Goal: Task Accomplishment & Management: Complete application form

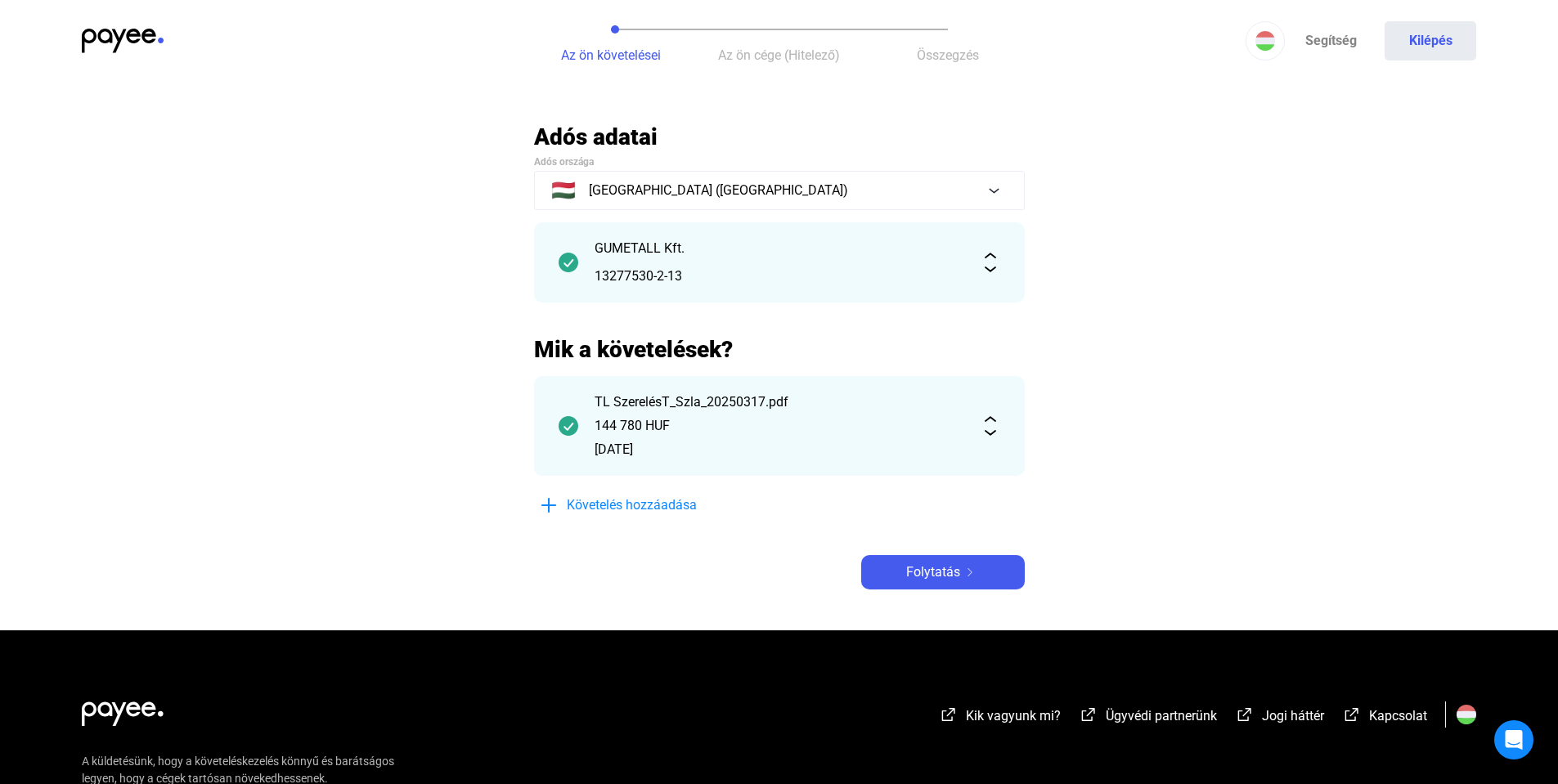
click at [645, 262] on div "GUMETALL Kft. 13277530-2-13" at bounding box center [779, 262] width 369 height 47
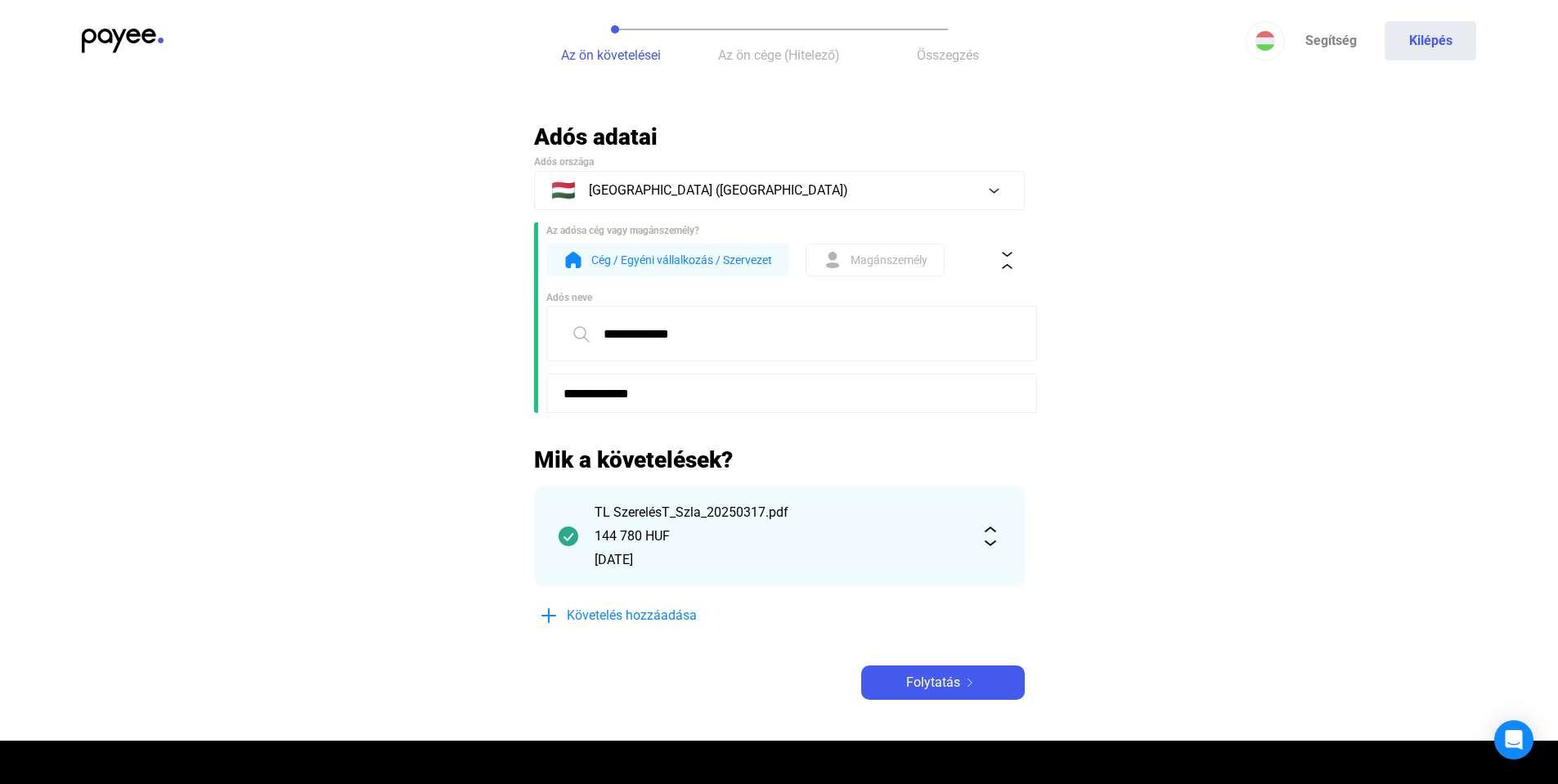
drag, startPoint x: 730, startPoint y: 332, endPoint x: 506, endPoint y: 330, distance: 224.0
click at [506, 330] on main "**********" at bounding box center [779, 431] width 1558 height 618
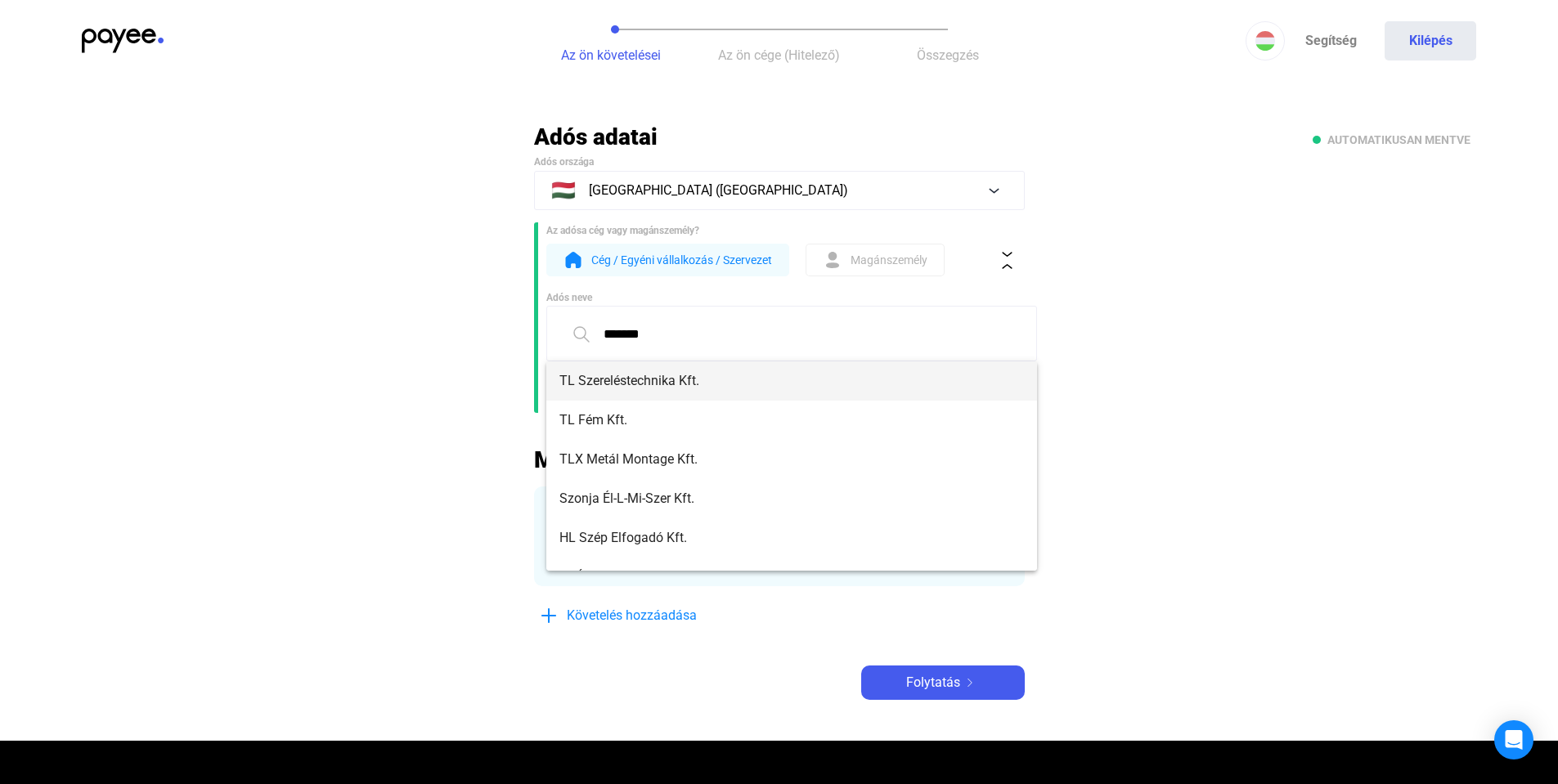
type input "*******"
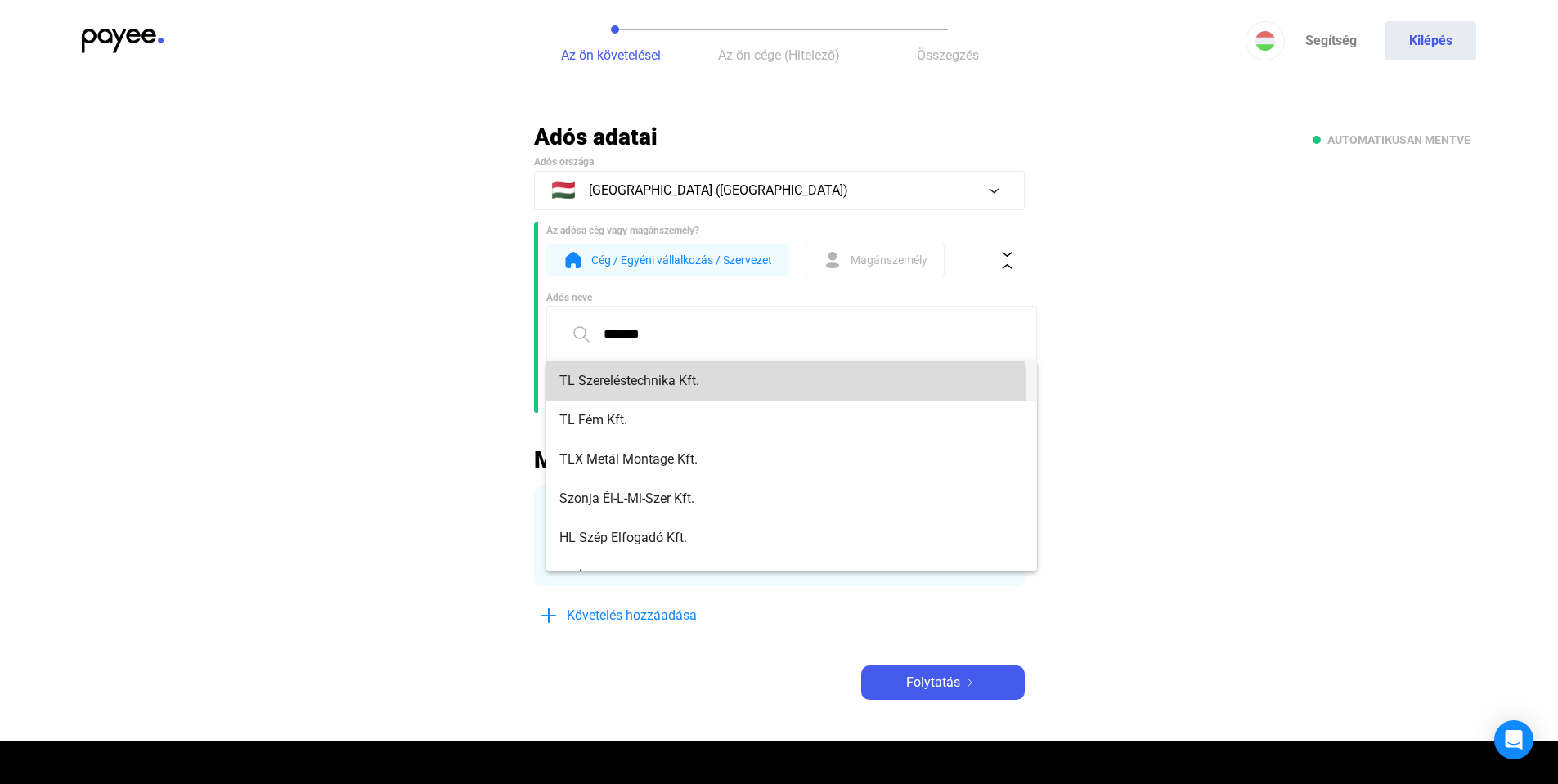
click at [716, 393] on mat-option "TL Szereléstechnika Kft." at bounding box center [792, 380] width 491 height 39
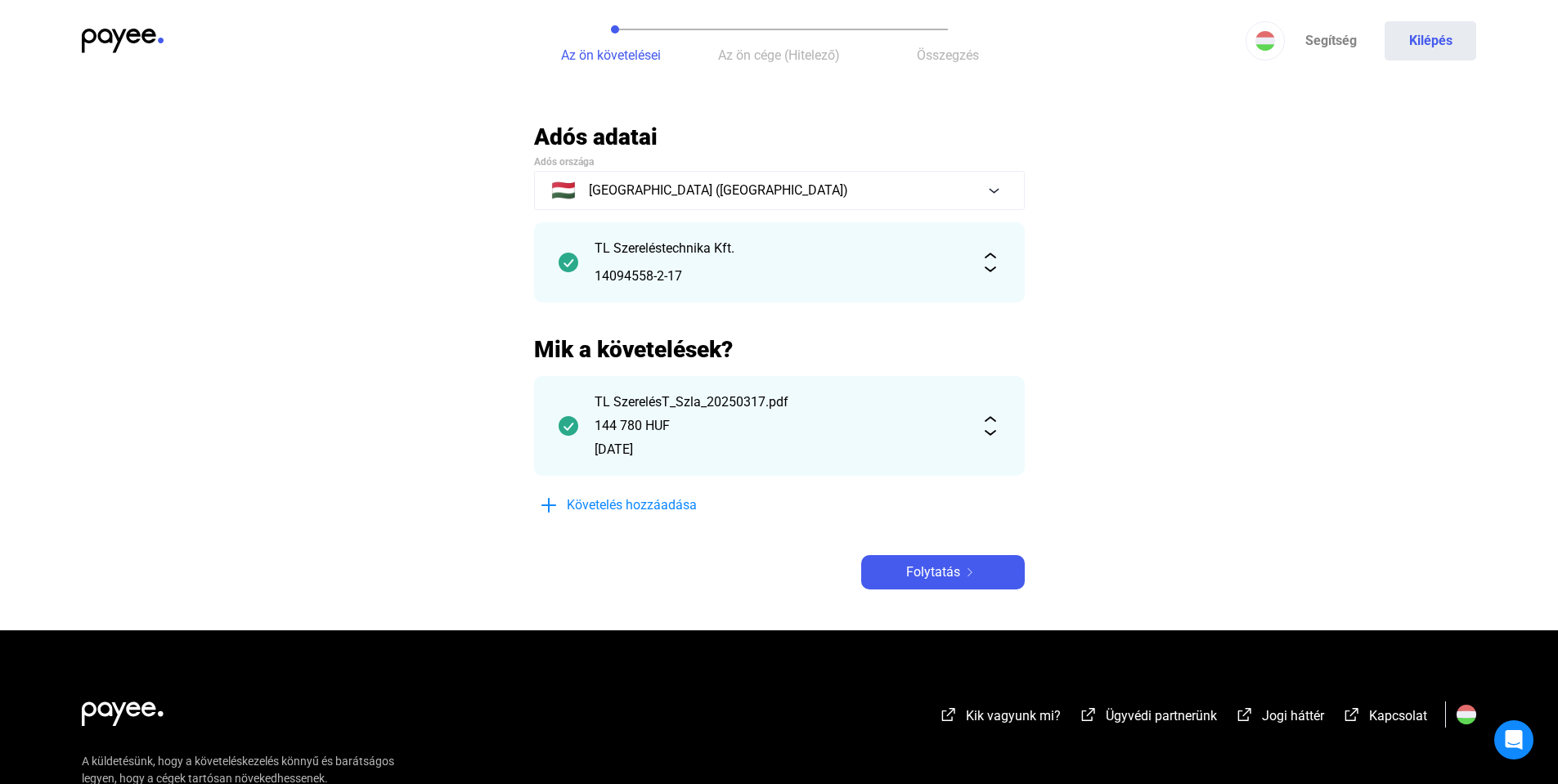
click at [737, 430] on div "144 780 HUF" at bounding box center [779, 426] width 369 height 20
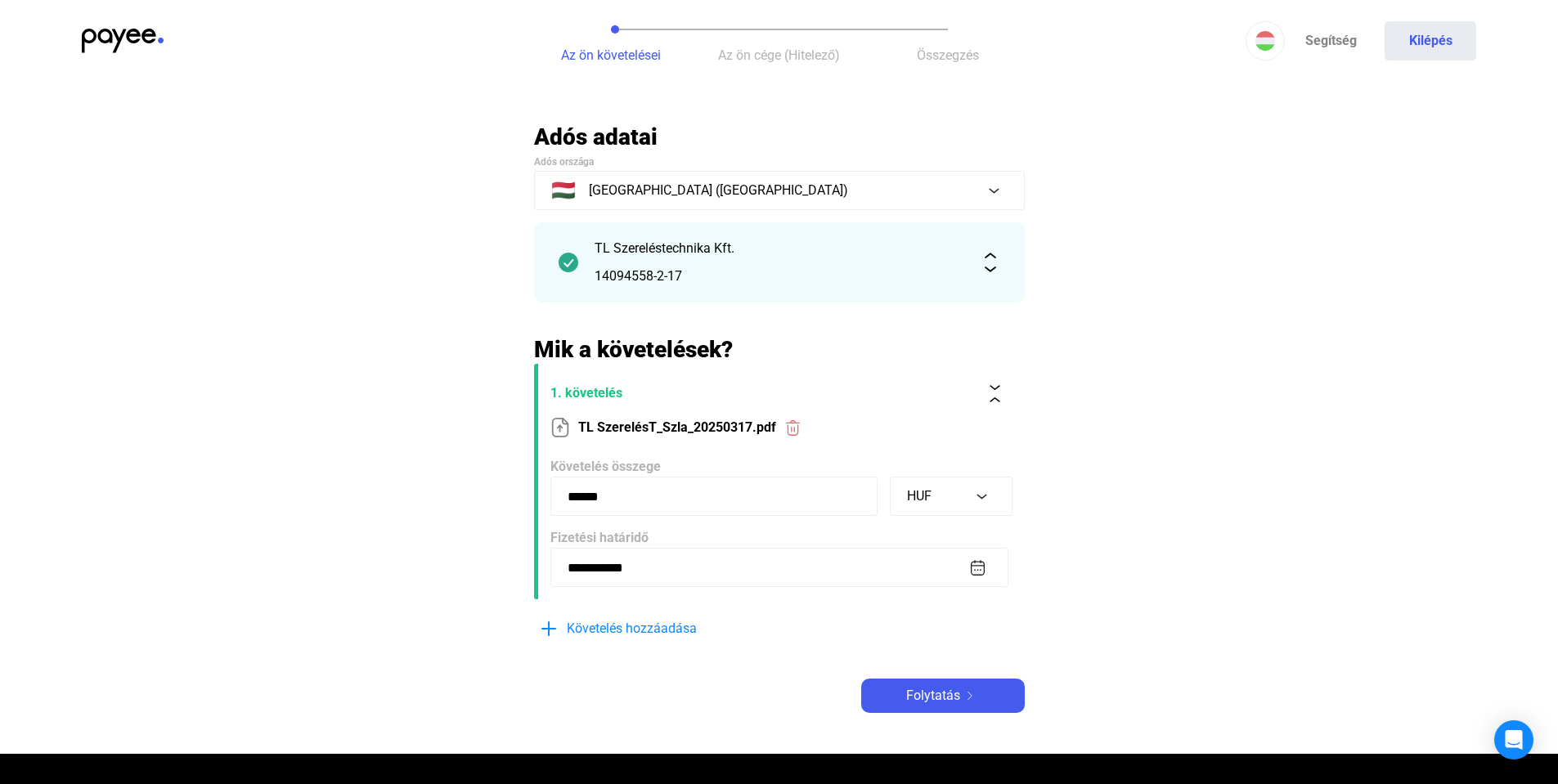
click at [588, 417] on section "TL SzerelésT_Szla_20250317.pdf" at bounding box center [781, 428] width 462 height 35
click at [965, 693] on img at bounding box center [970, 696] width 20 height 8
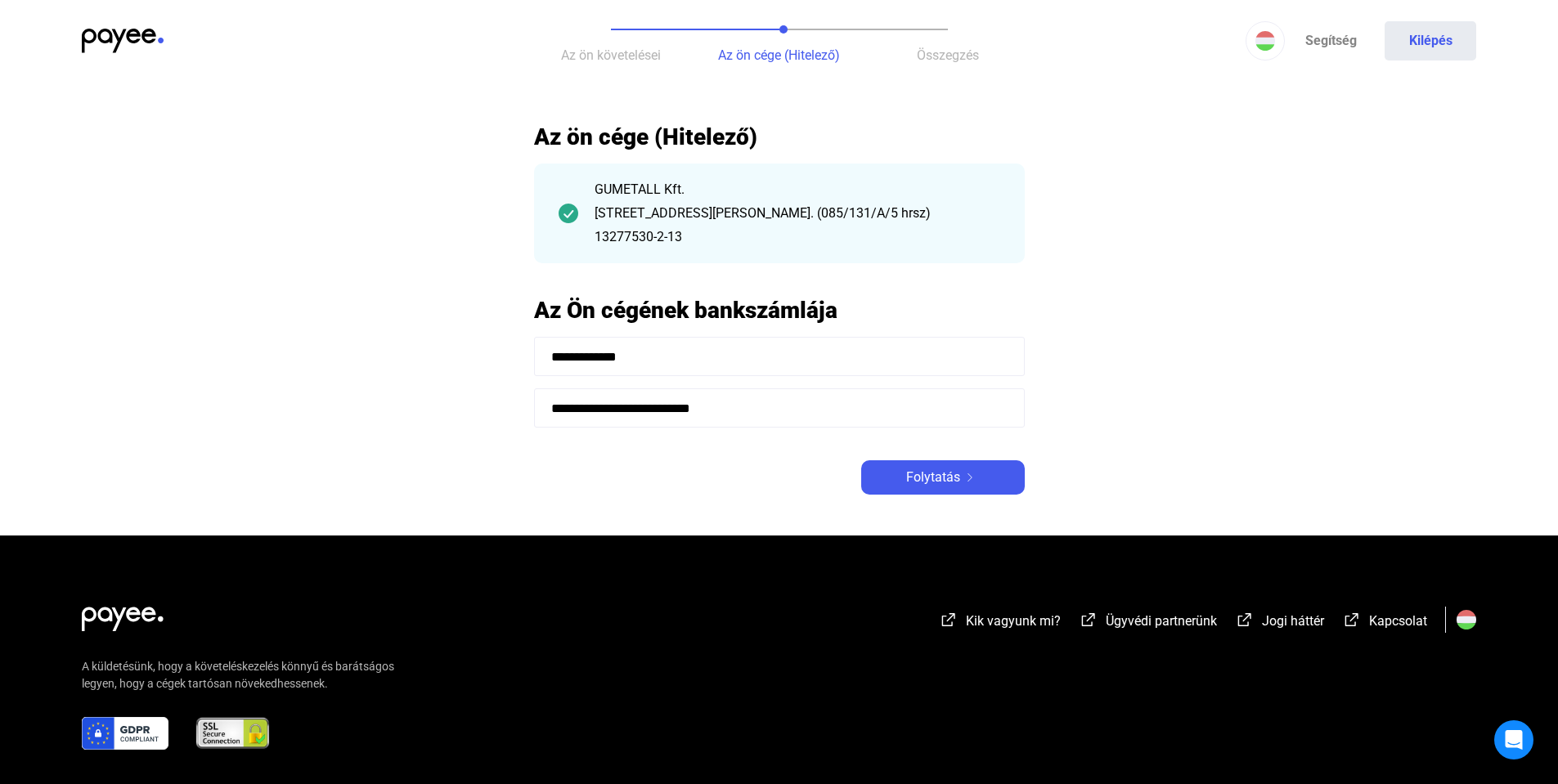
click at [669, 359] on input "**********" at bounding box center [779, 356] width 491 height 39
click at [909, 472] on span "Folytatás" at bounding box center [932, 478] width 54 height 20
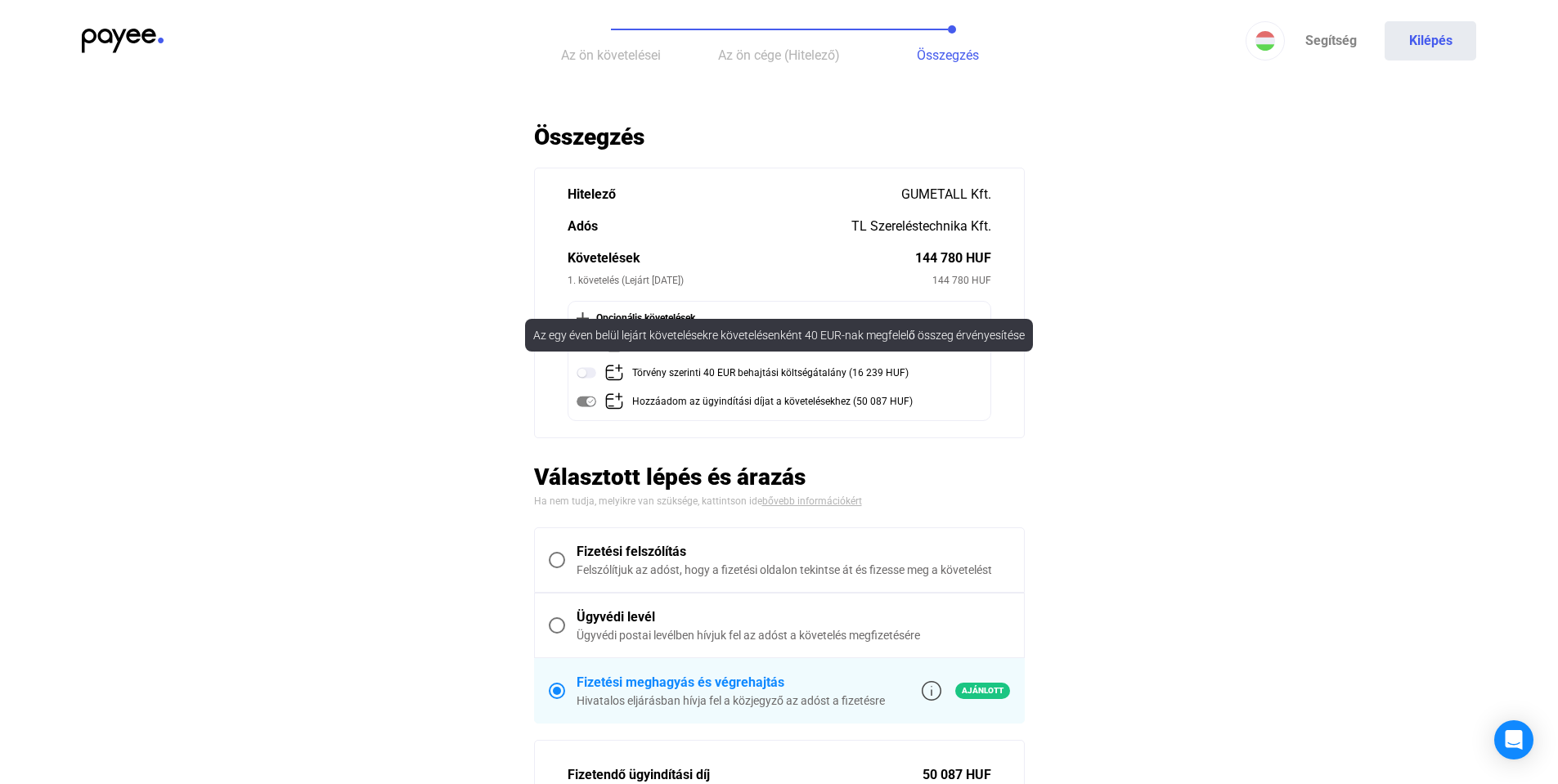
click at [588, 374] on img at bounding box center [587, 373] width 20 height 20
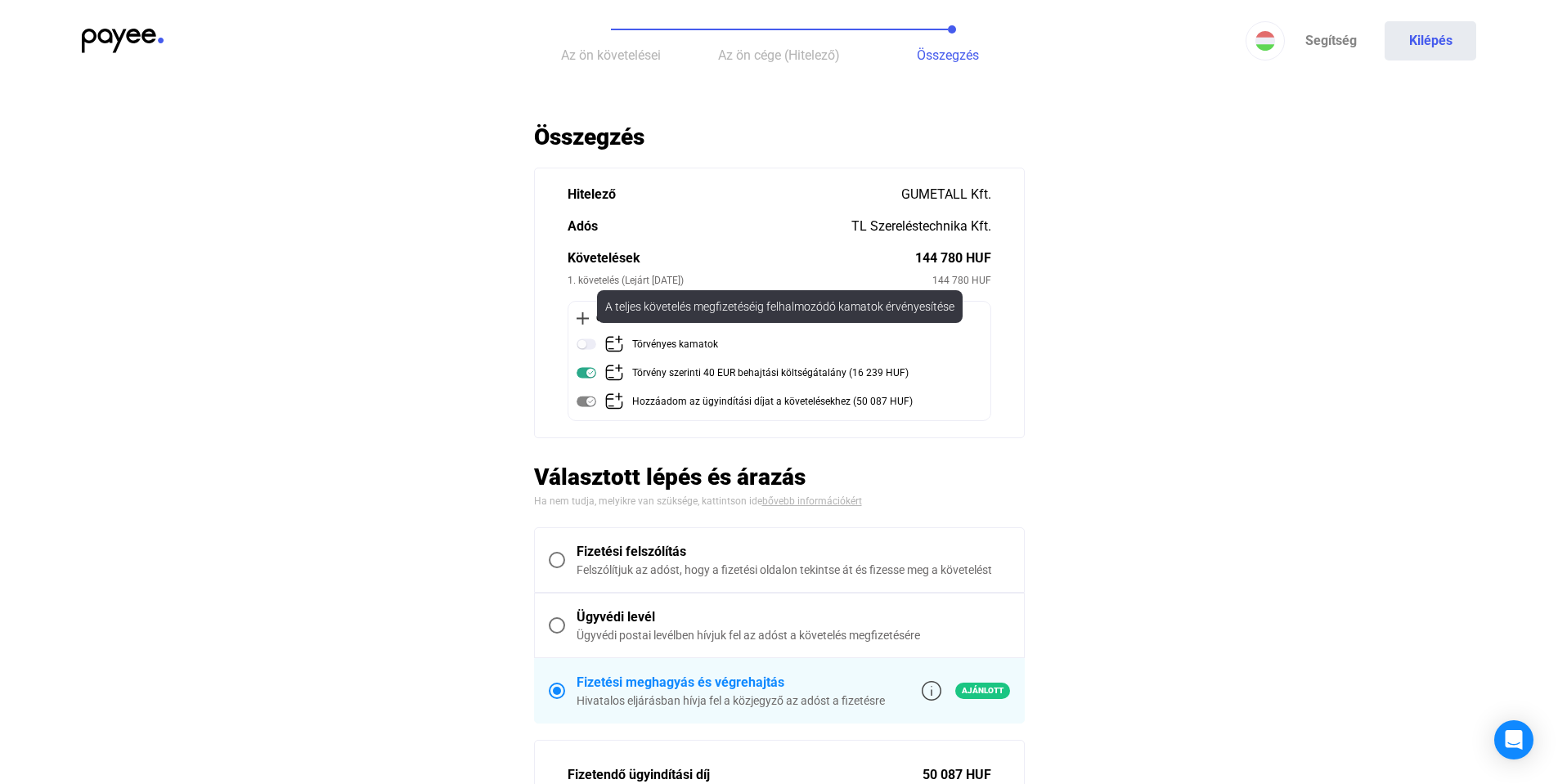
click at [587, 347] on img at bounding box center [587, 344] width 20 height 20
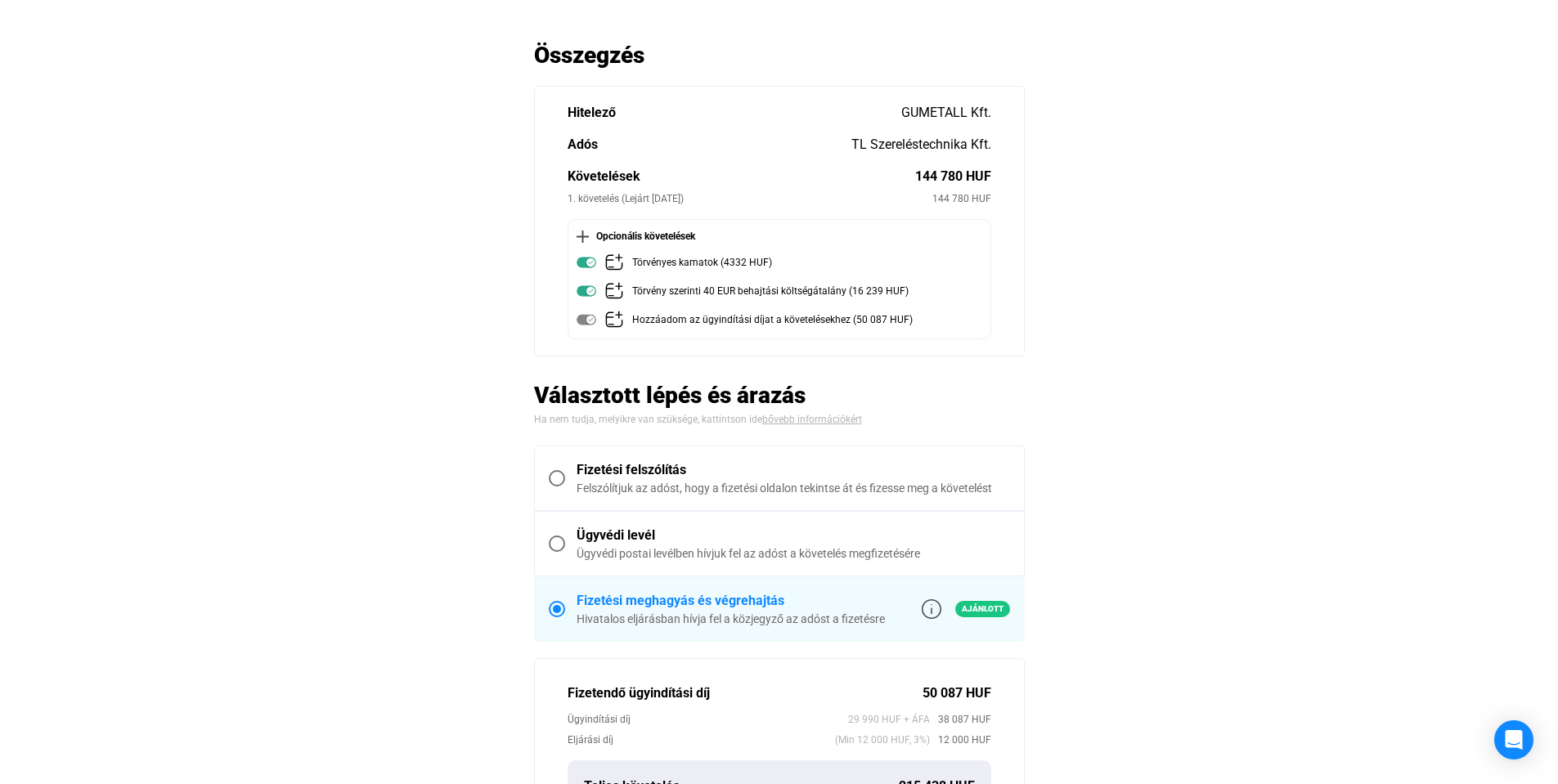
scroll to position [164, 0]
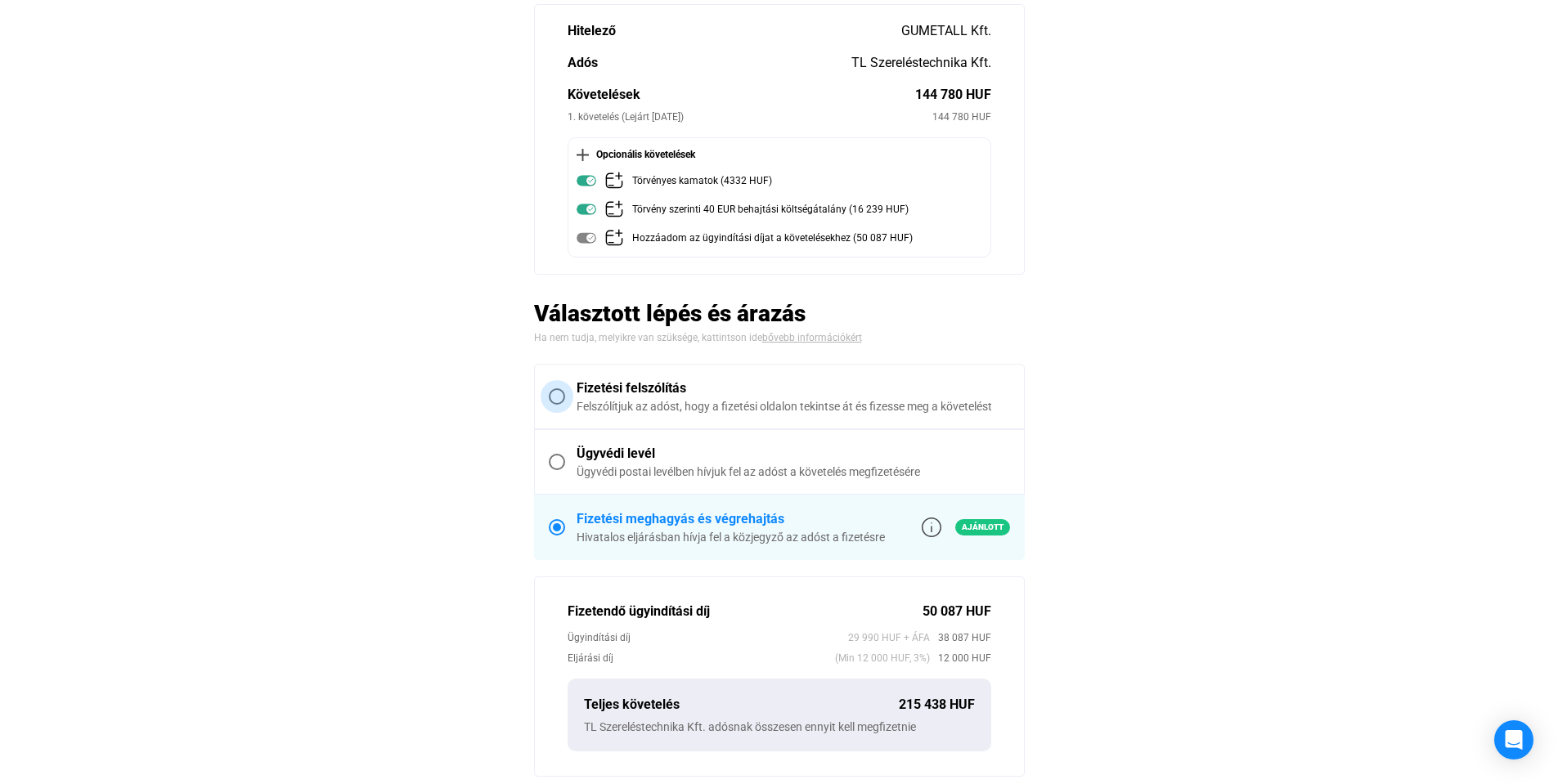
click at [553, 391] on span at bounding box center [557, 397] width 17 height 17
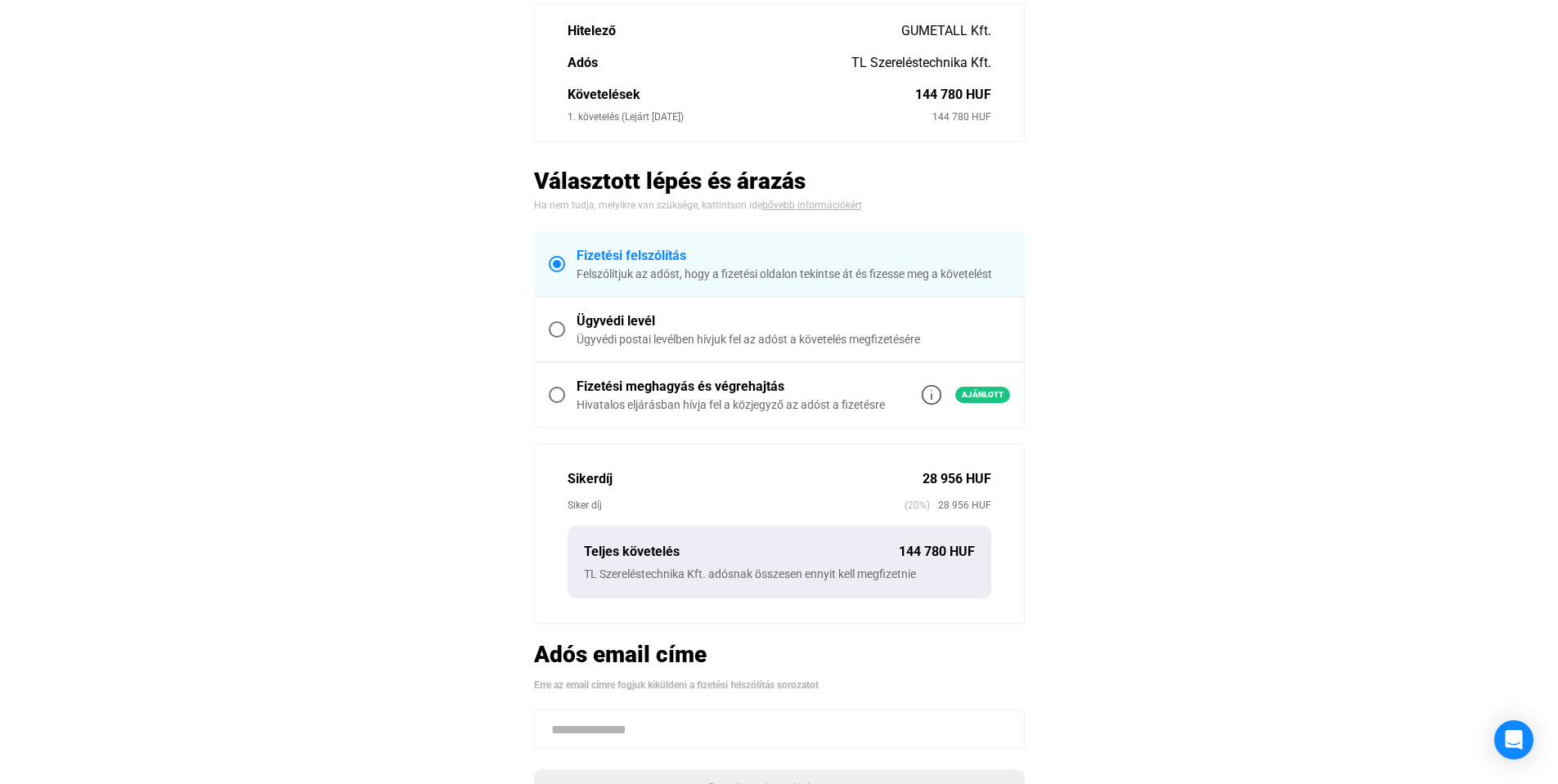
click at [549, 395] on span at bounding box center [557, 395] width 17 height 17
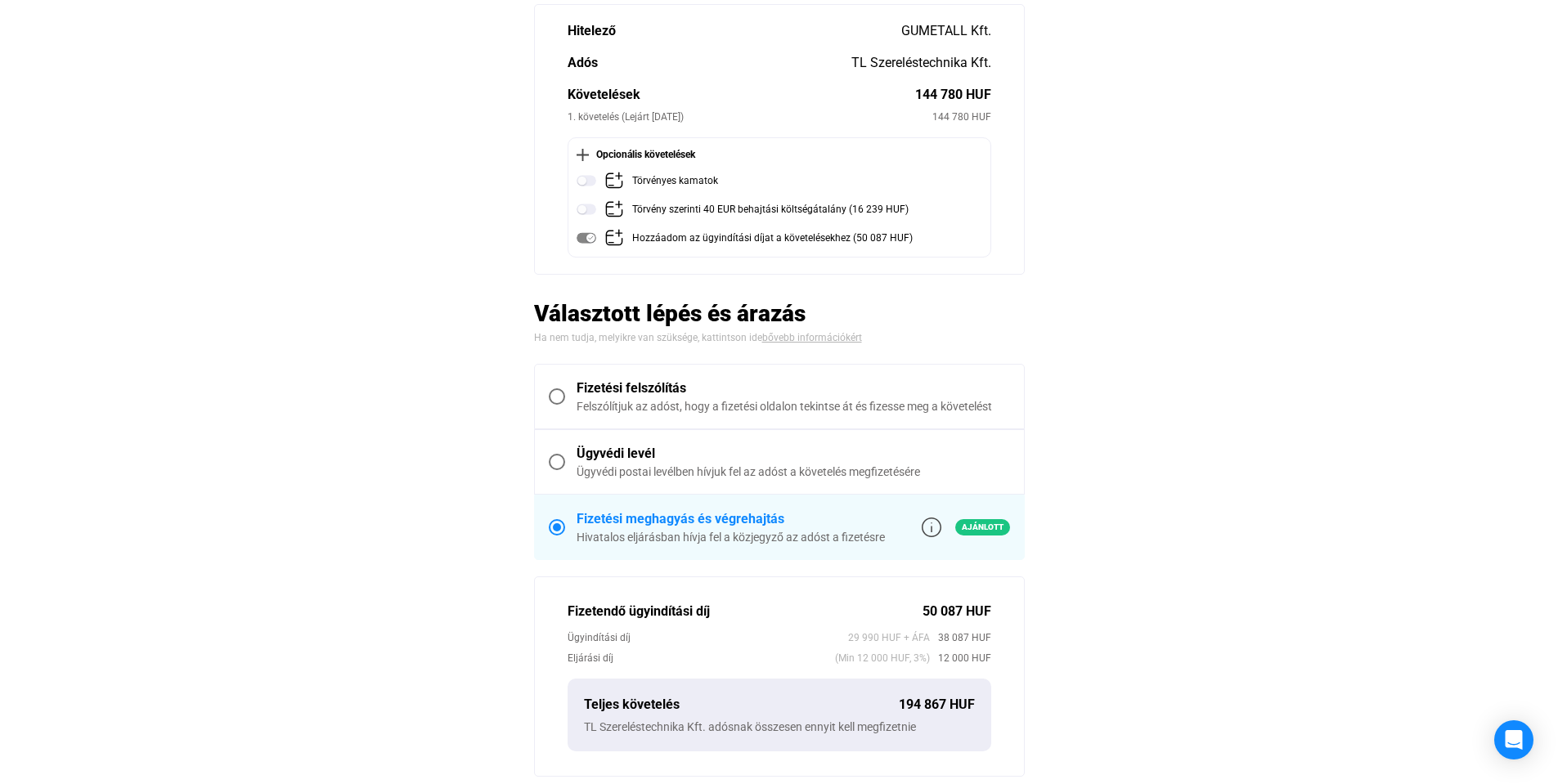
scroll to position [327, 0]
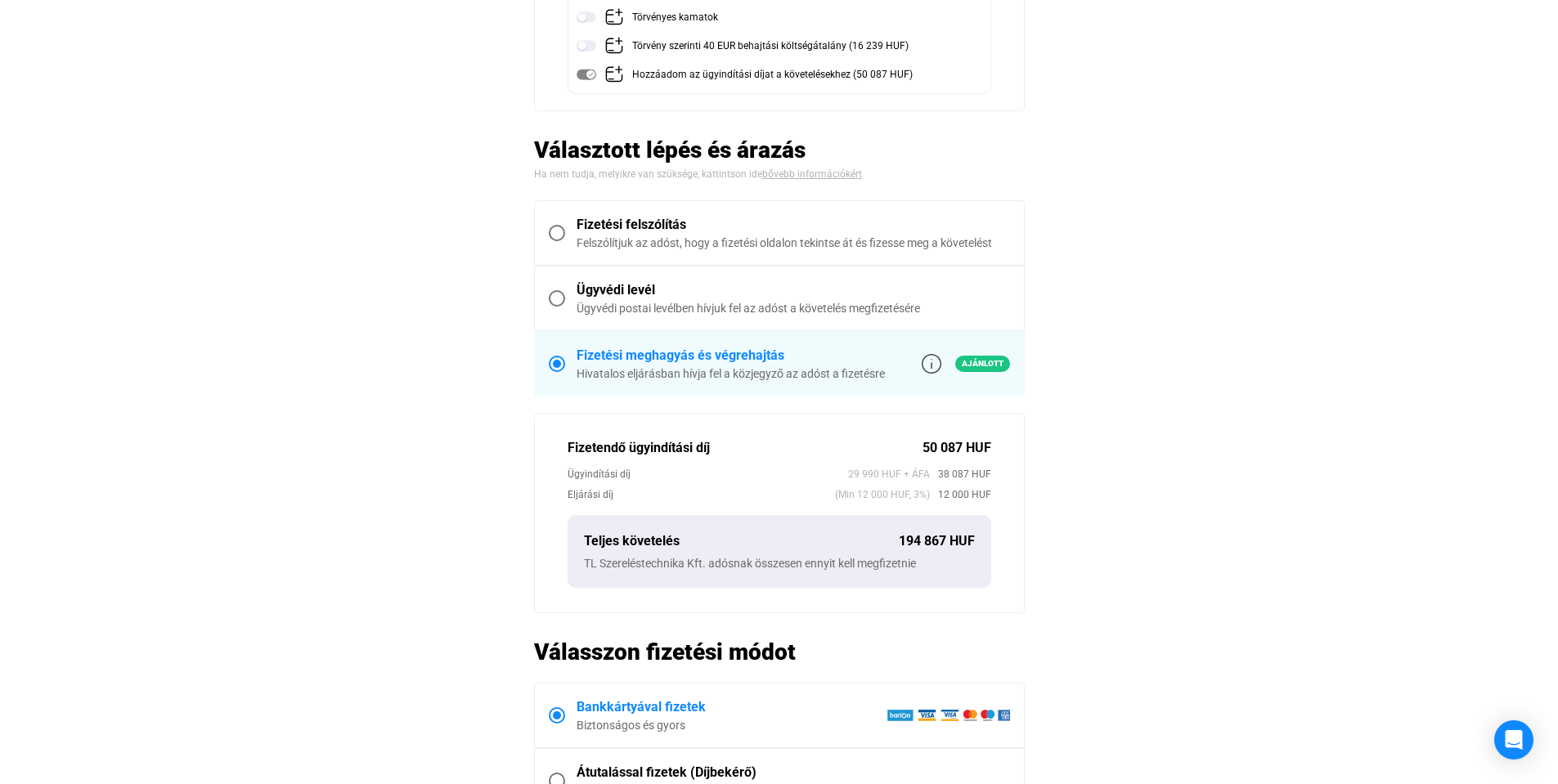
click at [560, 300] on span at bounding box center [557, 298] width 17 height 17
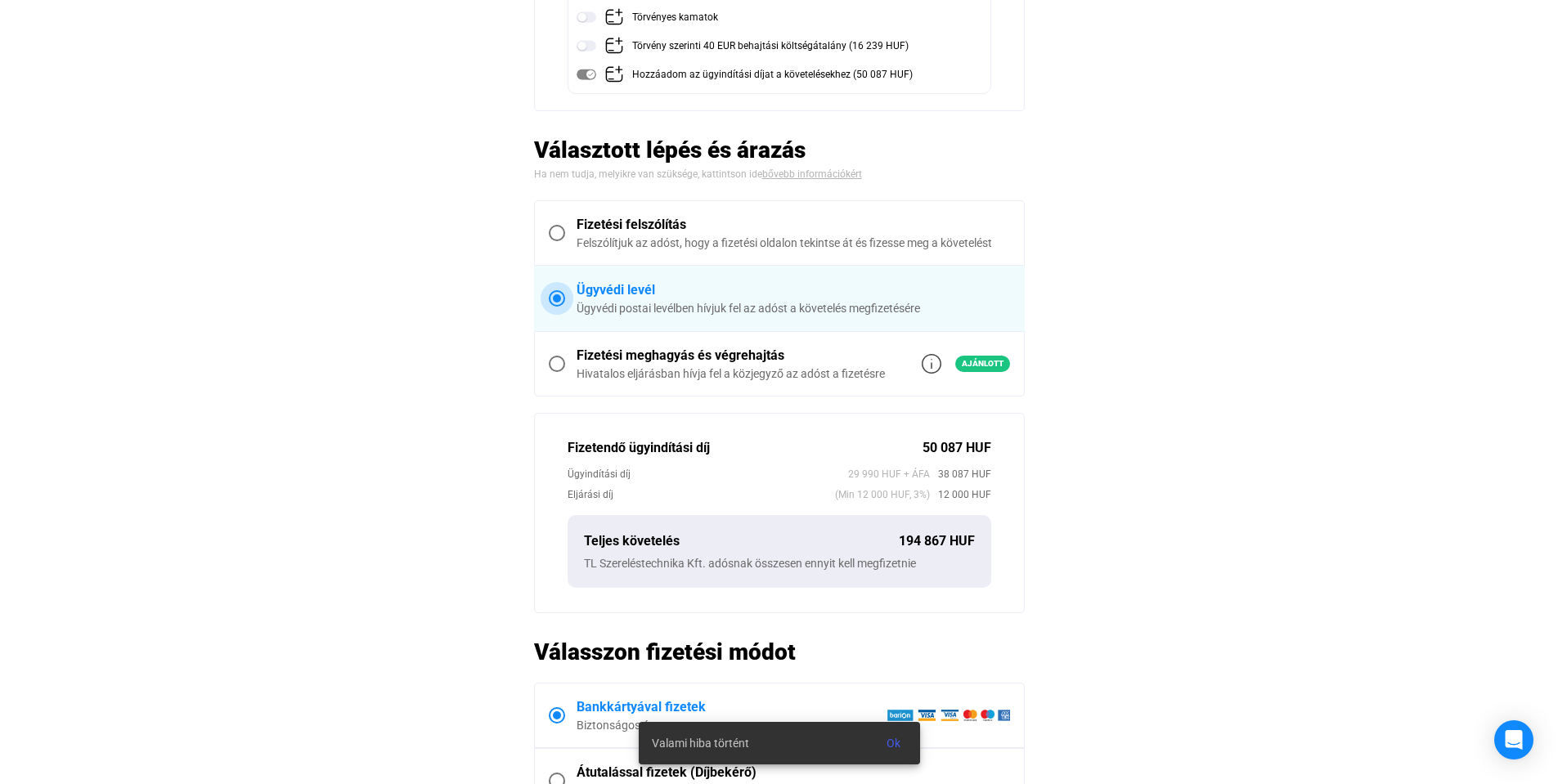
click at [606, 297] on div "Ügyvédi levél" at bounding box center [793, 290] width 433 height 20
click at [560, 297] on span at bounding box center [557, 298] width 8 height 8
click at [561, 233] on span at bounding box center [557, 233] width 17 height 17
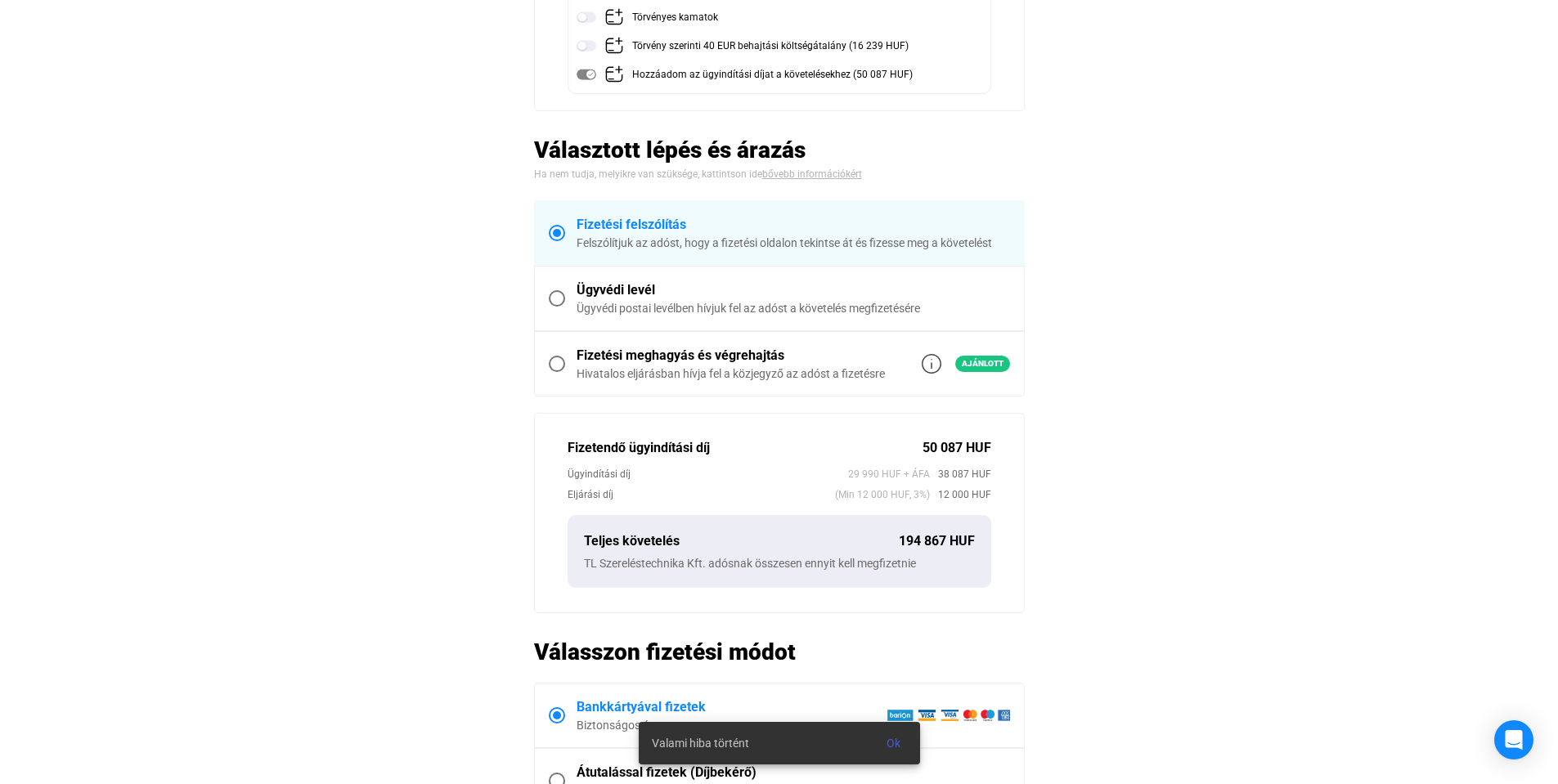
click at [755, 246] on div "Felszólítjuk az adóst, hogy a fizetési oldalon tekintse át és fizesse meg a köv…" at bounding box center [793, 243] width 433 height 17
click at [717, 240] on div "Felszólítjuk az adóst, hogy a fizetési oldalon tekintse át és fizesse meg a köv…" at bounding box center [793, 243] width 433 height 17
click at [586, 281] on div "Ügyvédi levél" at bounding box center [793, 290] width 433 height 20
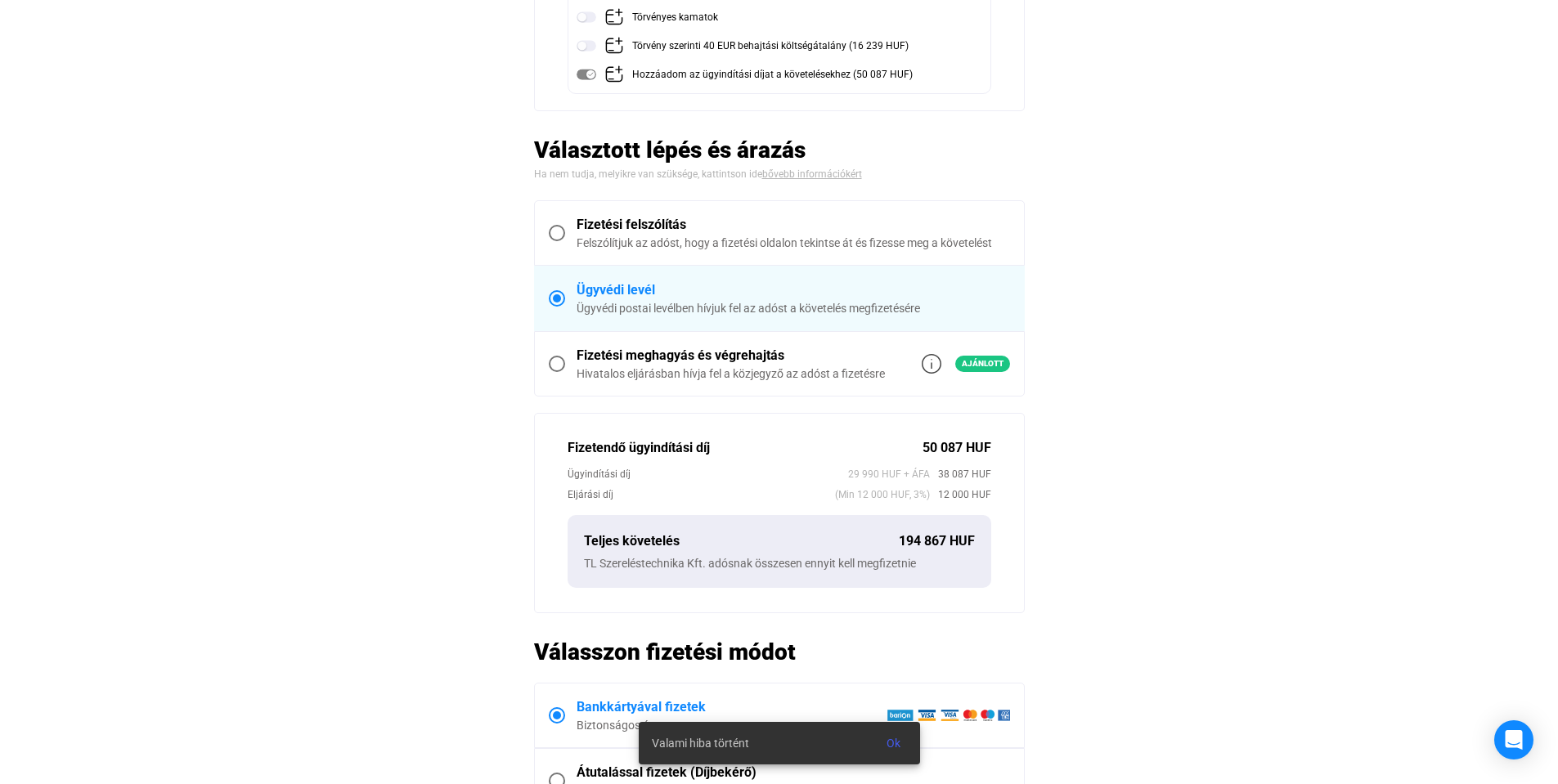
click at [583, 222] on div "Fizetési felszólítás" at bounding box center [793, 225] width 433 height 20
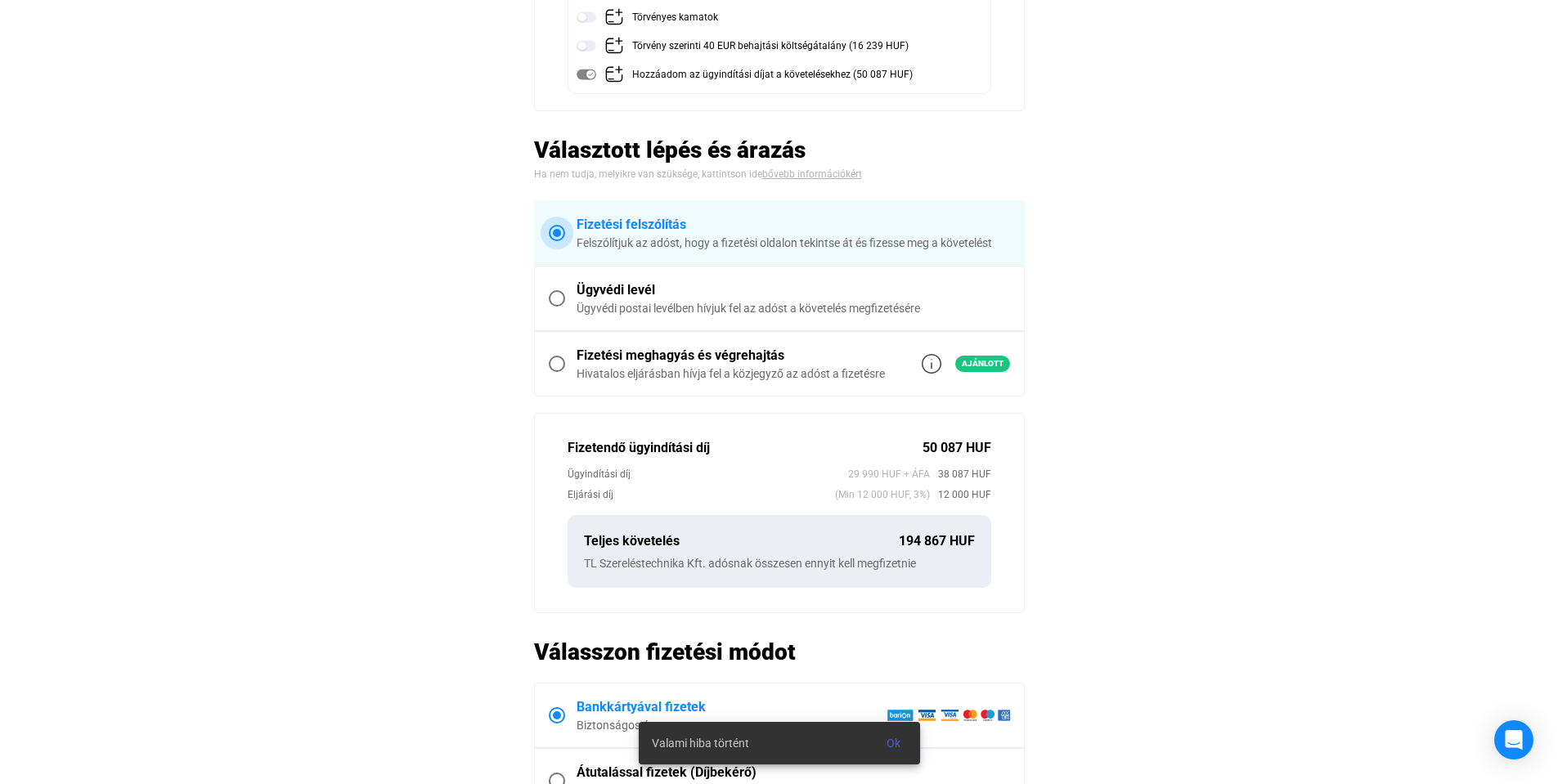
click at [572, 228] on span "Fizetési felszólítás Felszólítjuk az adóst, hogy a fizetési oldalon tekintse át…" at bounding box center [788, 233] width 445 height 36
